Goal: Transaction & Acquisition: Purchase product/service

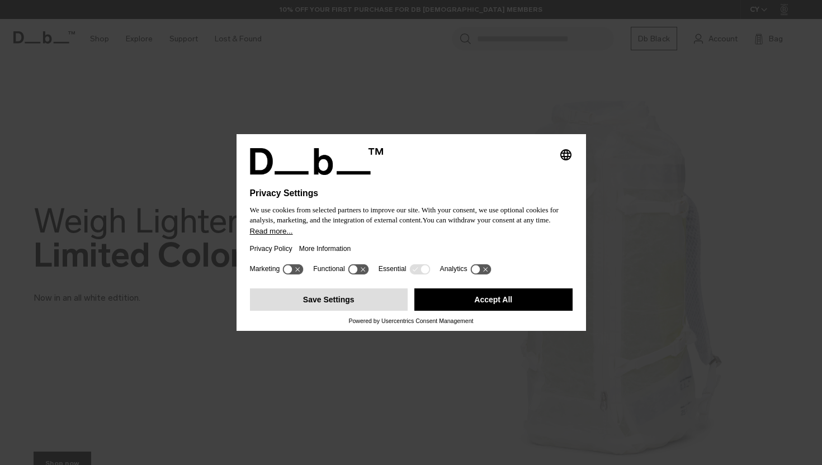
click at [354, 307] on button "Save Settings" at bounding box center [329, 300] width 158 height 22
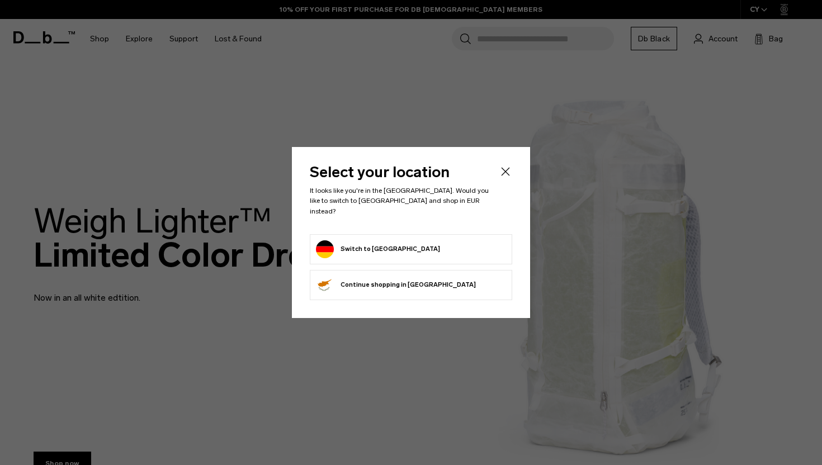
click at [408, 241] on form "Switch to [GEOGRAPHIC_DATA]" at bounding box center [411, 250] width 190 height 18
click at [367, 247] on button "Switch to [GEOGRAPHIC_DATA]" at bounding box center [378, 250] width 124 height 18
click at [504, 176] on icon "Close" at bounding box center [505, 171] width 13 height 13
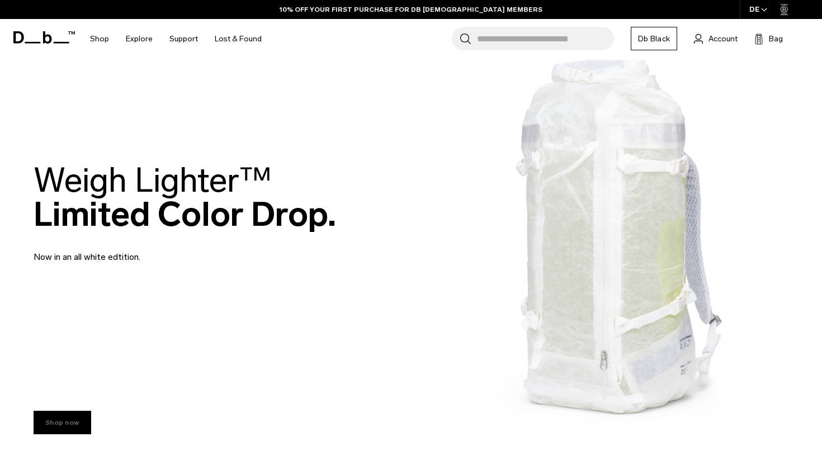
click at [64, 426] on link "Shop now" at bounding box center [63, 422] width 58 height 23
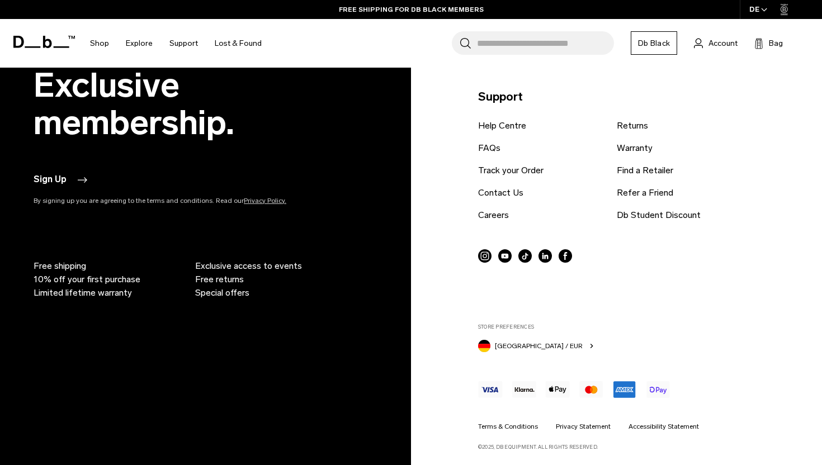
scroll to position [1682, 0]
